Goal: Information Seeking & Learning: Learn about a topic

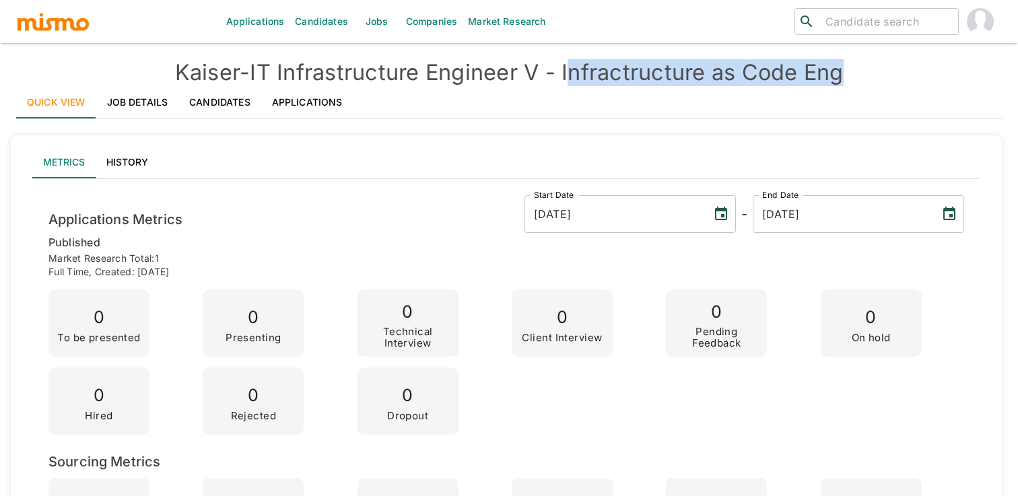
drag, startPoint x: 572, startPoint y: 74, endPoint x: 864, endPoint y: 76, distance: 292.2
click at [864, 76] on h4 "Kaiser - IT Infrastructure Engineer V - Infractructure as Code Eng" at bounding box center [509, 72] width 986 height 27
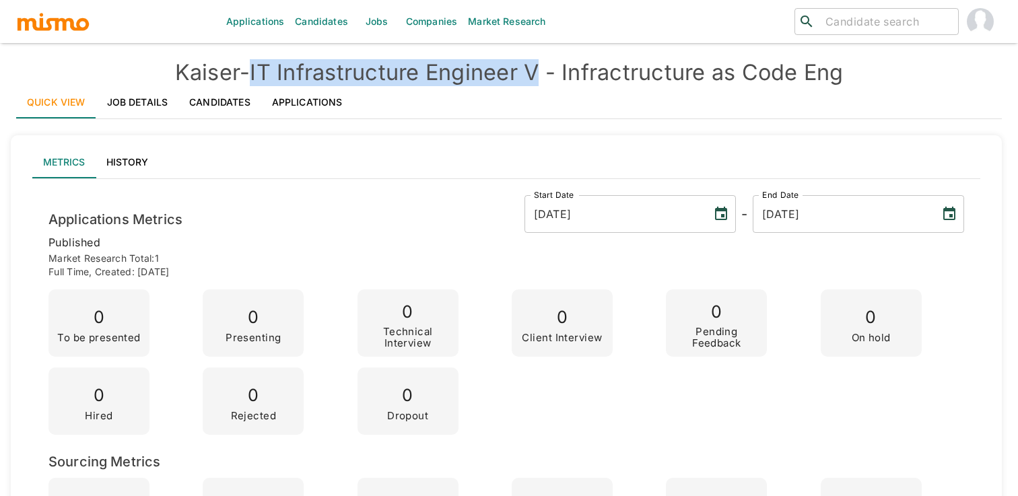
copy h4 "IT Infrastructure Engineer V"
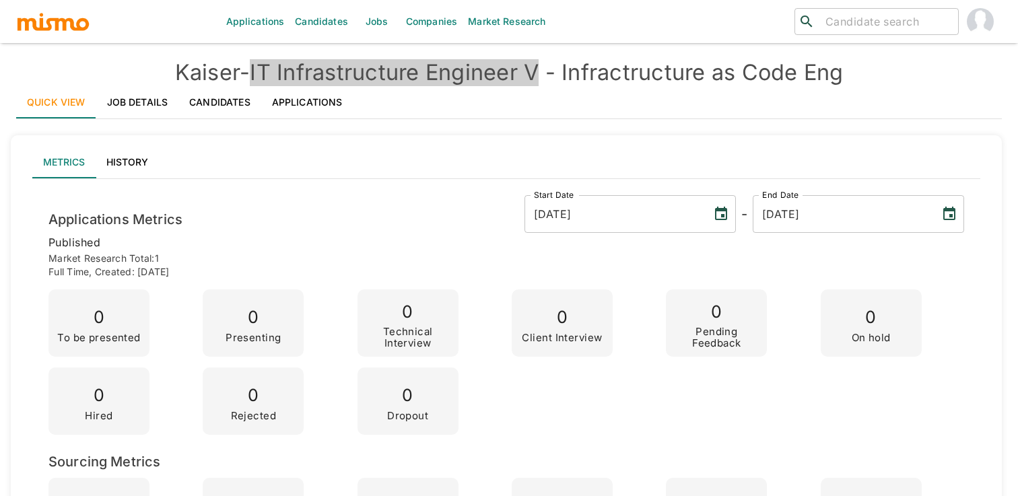
drag, startPoint x: 257, startPoint y: 74, endPoint x: 544, endPoint y: 77, distance: 286.9
click at [544, 77] on h4 "Kaiser - IT Infrastructure Engineer V - Infractructure as Code Eng" at bounding box center [509, 72] width 986 height 27
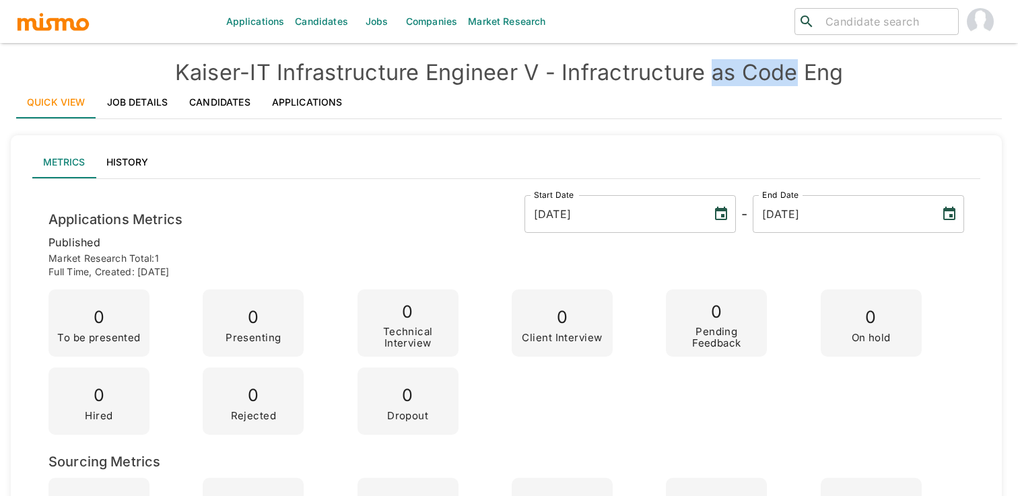
copy h4 "as Code"
drag, startPoint x: 720, startPoint y: 75, endPoint x: 804, endPoint y: 68, distance: 83.8
click at [804, 68] on h4 "Kaiser - IT Infrastructure Engineer V - Infractructure as Code Eng" at bounding box center [509, 72] width 986 height 27
click at [579, 73] on h4 "Kaiser - IT Infrastructure Engineer V - Infractructure as Code Eng" at bounding box center [509, 72] width 986 height 27
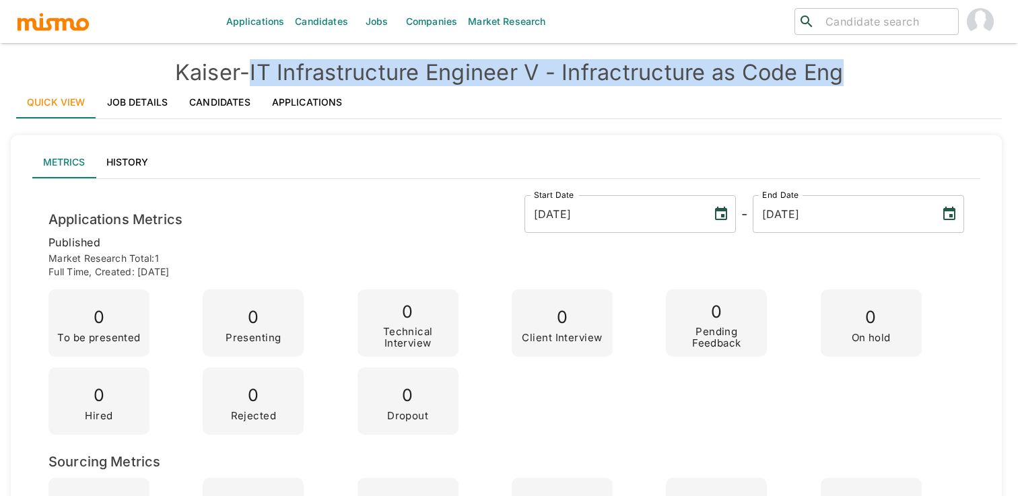
drag, startPoint x: 255, startPoint y: 75, endPoint x: 877, endPoint y: 62, distance: 621.6
click at [877, 62] on h4 "Kaiser - IT Infrastructure Engineer V - Infractructure as Code Eng" at bounding box center [509, 72] width 986 height 27
copy h4 "IT Infrastructure Engineer V - Infractructure as Code Eng"
click at [514, 165] on div "Metrics History" at bounding box center [506, 162] width 948 height 32
